Goal: Task Accomplishment & Management: Complete application form

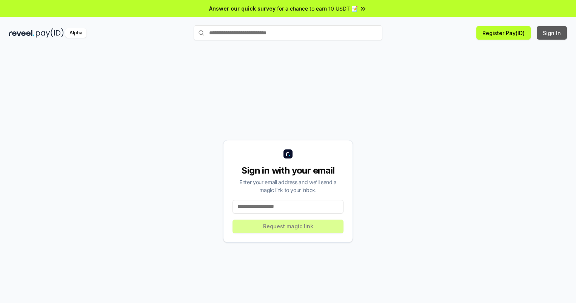
click at [553, 33] on button "Sign In" at bounding box center [552, 33] width 30 height 14
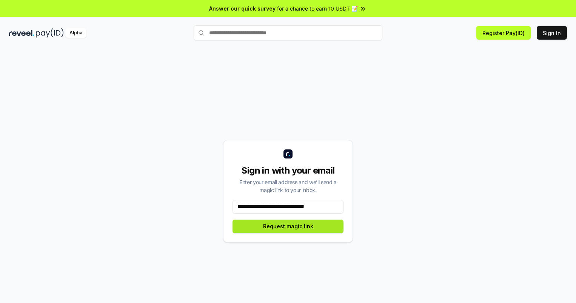
type input "**********"
click at [288, 226] on button "Request magic link" at bounding box center [288, 227] width 111 height 14
